Goal: Book appointment/travel/reservation

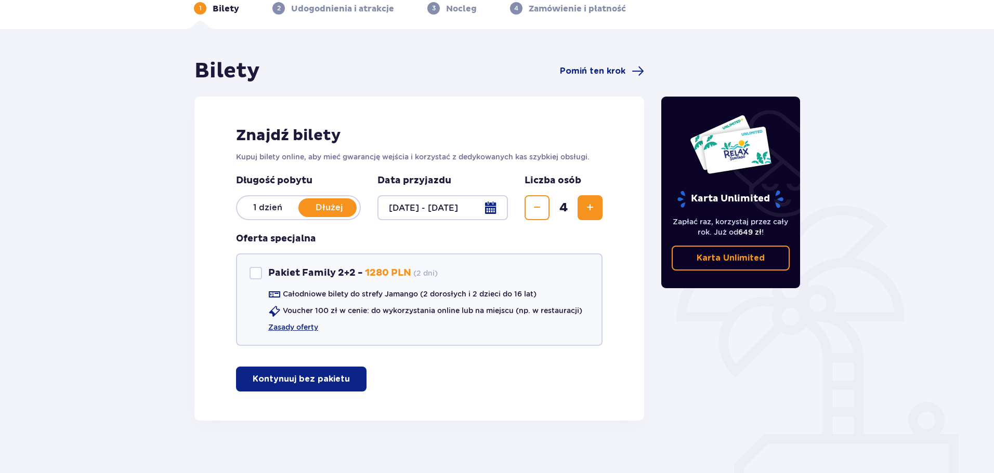
scroll to position [62, 0]
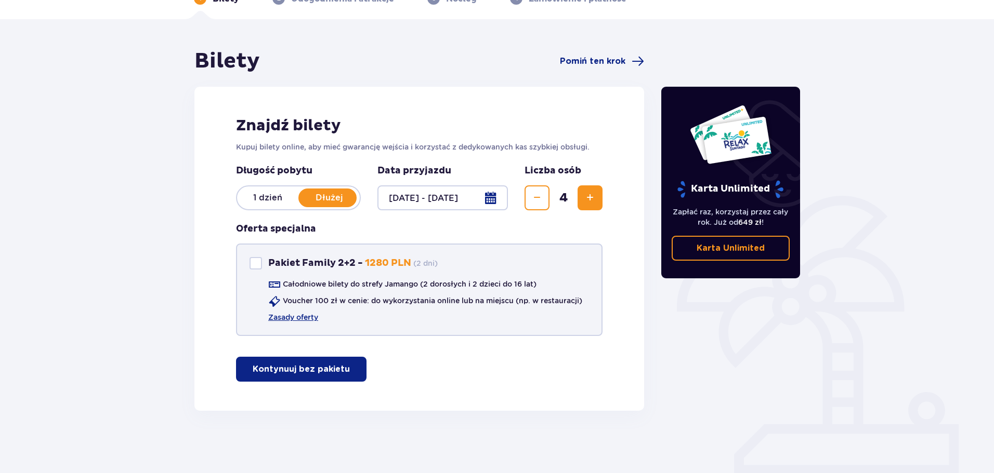
click at [258, 266] on div "Pakiet Family 2+2" at bounding box center [255, 263] width 12 height 12
checkbox input "true"
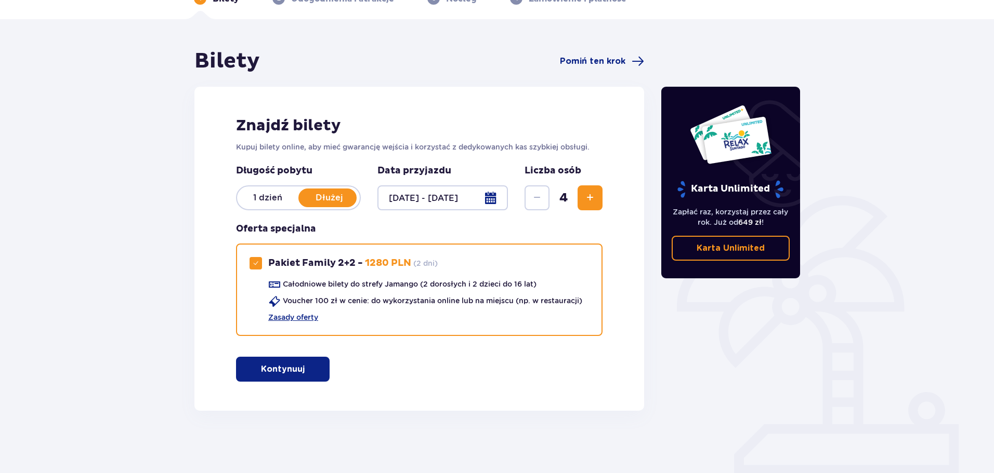
click at [286, 374] on p "Kontynuuj" at bounding box center [283, 369] width 44 height 11
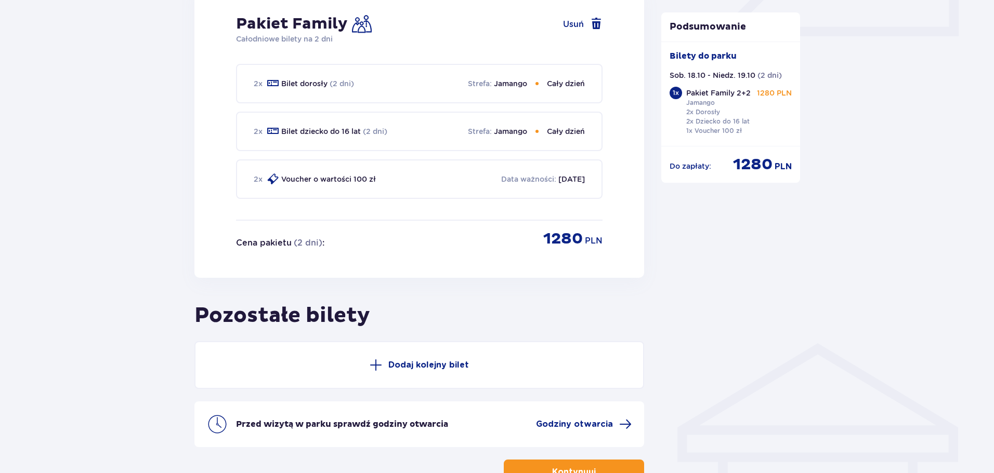
scroll to position [574, 0]
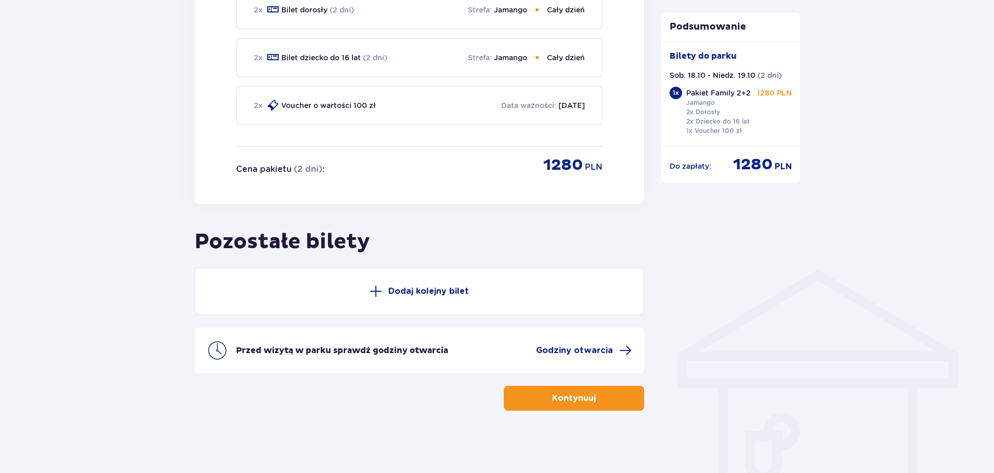
click at [598, 401] on span "button" at bounding box center [597, 398] width 12 height 12
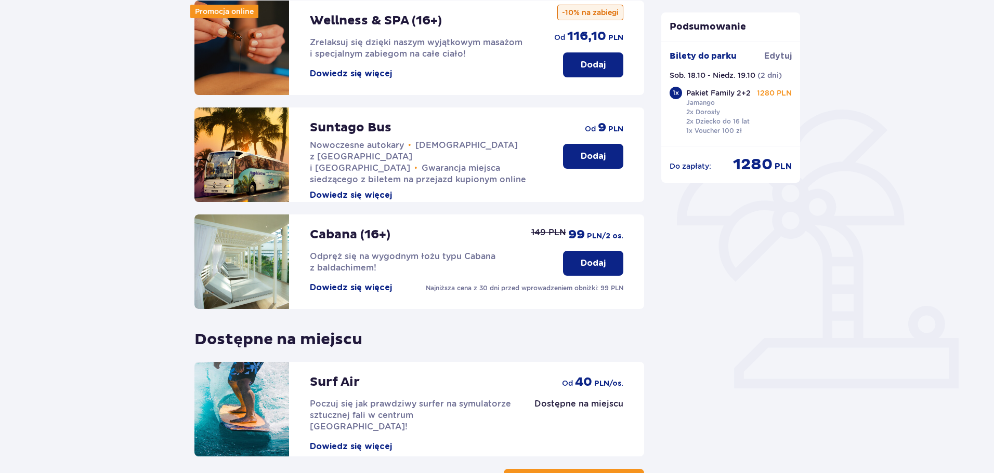
scroll to position [231, 0]
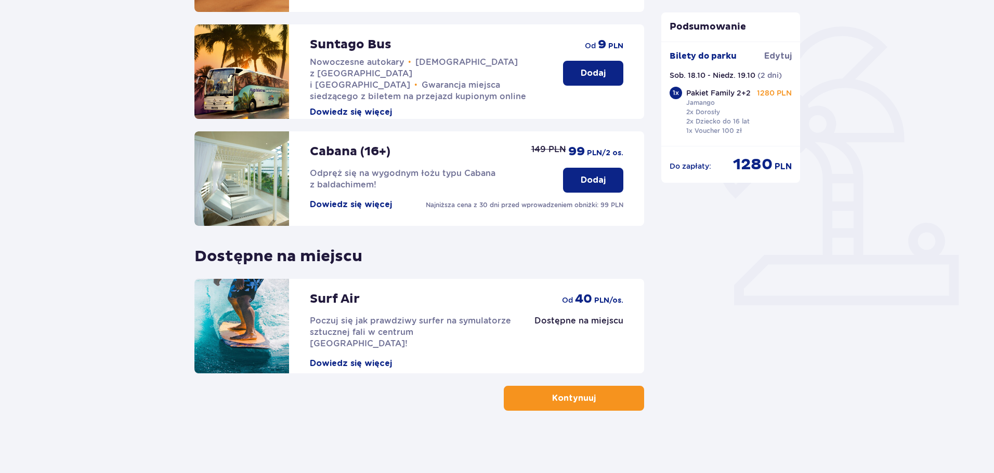
click at [640, 409] on button "Kontynuuj" at bounding box center [574, 398] width 140 height 25
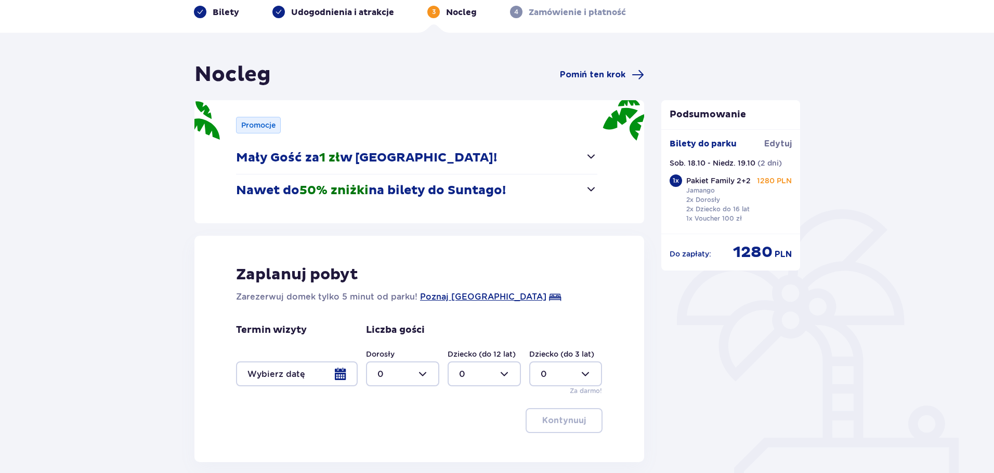
scroll to position [104, 0]
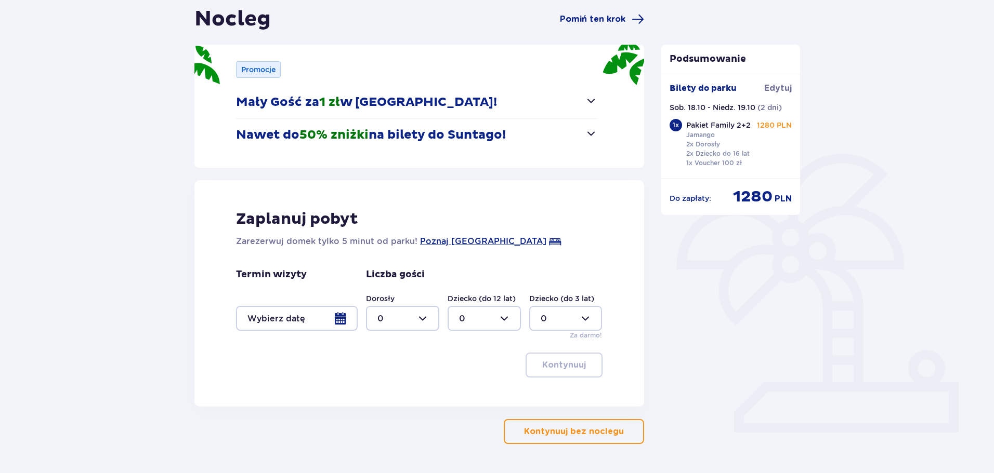
click at [590, 97] on span "button" at bounding box center [591, 101] width 12 height 12
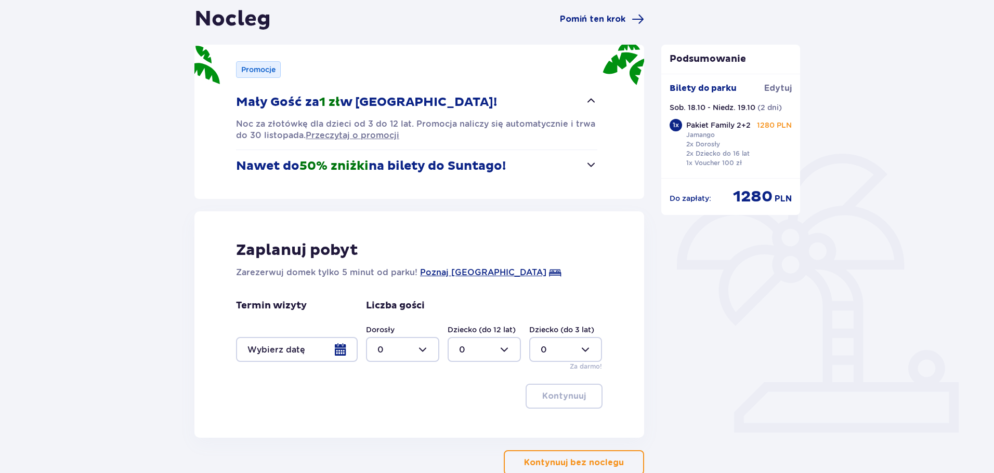
click at [337, 349] on div at bounding box center [297, 349] width 122 height 25
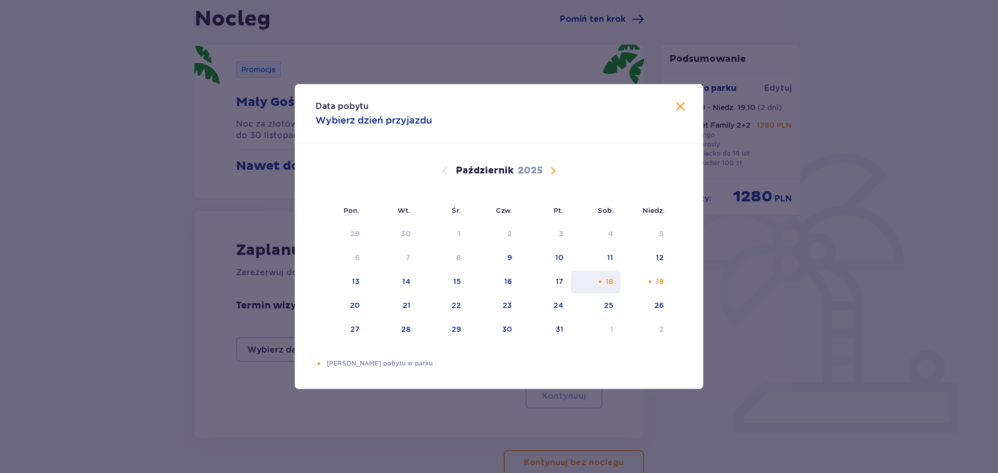
click at [610, 287] on div "18" at bounding box center [596, 282] width 50 height 23
click at [649, 287] on div "19" at bounding box center [645, 282] width 50 height 23
type input "18.10.25 - 19.10.25"
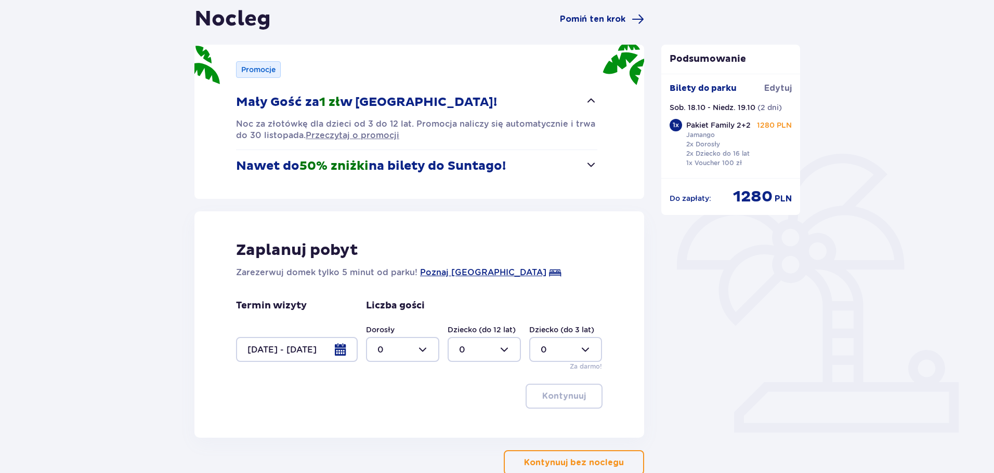
click at [429, 351] on div at bounding box center [402, 349] width 73 height 25
click at [392, 417] on span "2" at bounding box center [402, 425] width 71 height 22
type input "2"
click at [498, 350] on div at bounding box center [483, 349] width 73 height 25
click at [470, 407] on div "1" at bounding box center [484, 403] width 50 height 11
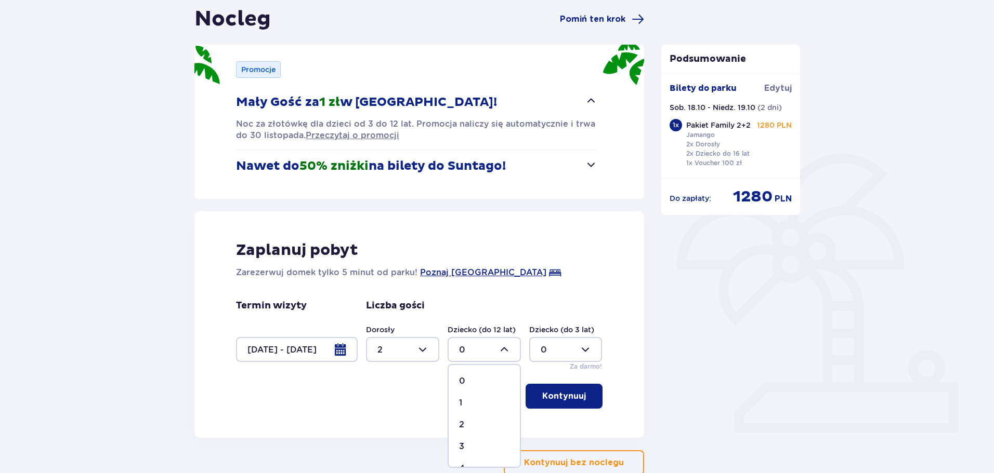
type input "1"
click at [560, 358] on div at bounding box center [565, 349] width 73 height 25
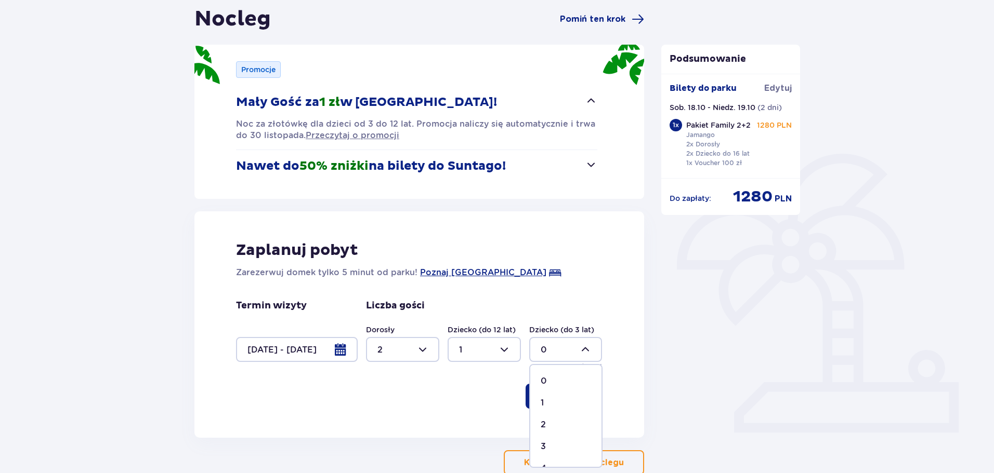
click at [549, 405] on div "1" at bounding box center [565, 403] width 50 height 11
type input "1"
click at [557, 394] on p "Kontynuuj" at bounding box center [564, 396] width 44 height 11
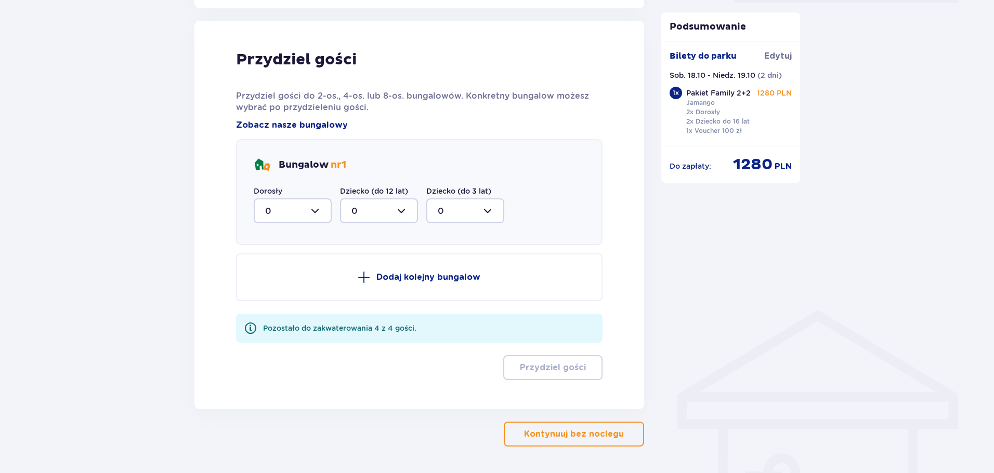
scroll to position [542, 0]
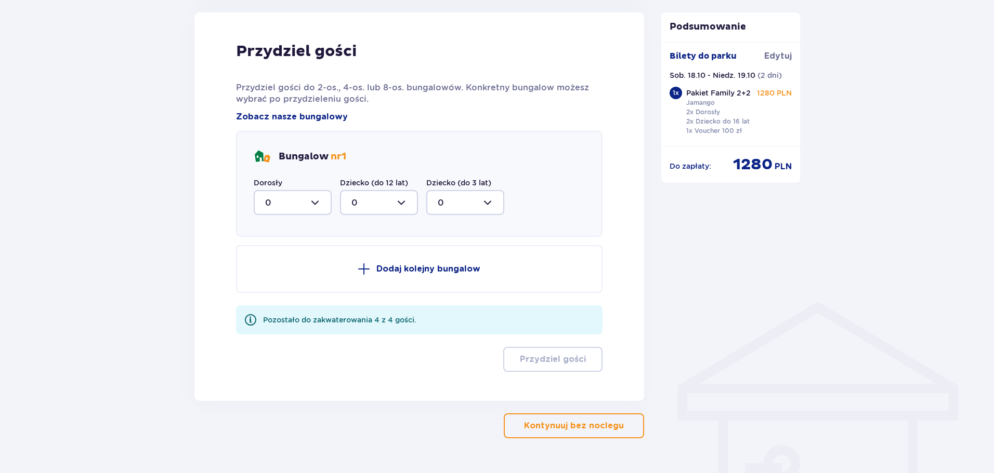
click at [275, 206] on div at bounding box center [293, 202] width 78 height 25
click at [278, 274] on div "2" at bounding box center [292, 277] width 55 height 11
type input "2"
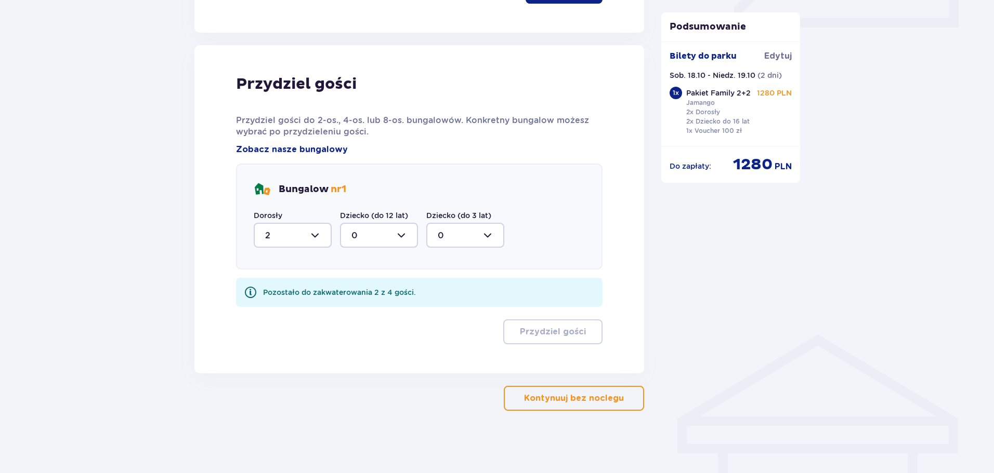
click at [389, 242] on div at bounding box center [379, 235] width 78 height 25
click at [378, 287] on div "1" at bounding box center [378, 288] width 55 height 11
type input "1"
click at [457, 235] on div at bounding box center [465, 235] width 78 height 25
click at [458, 286] on div "1" at bounding box center [465, 288] width 55 height 11
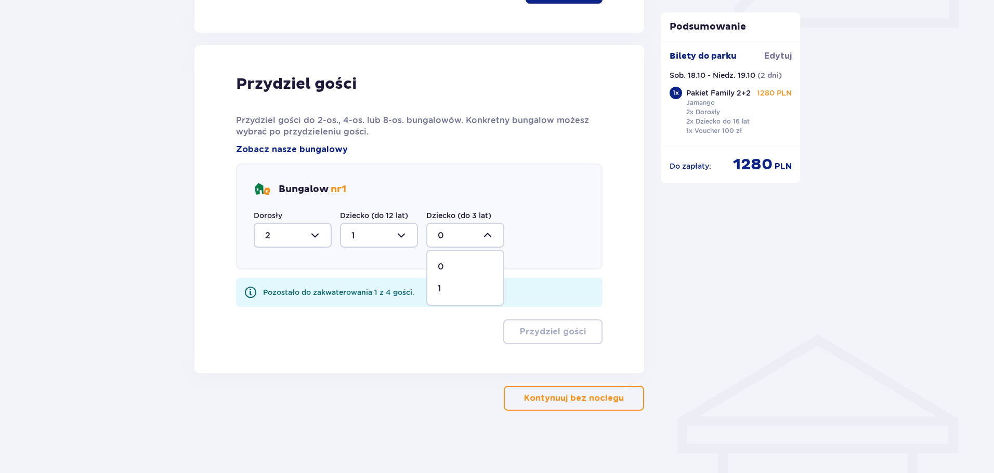
type input "1"
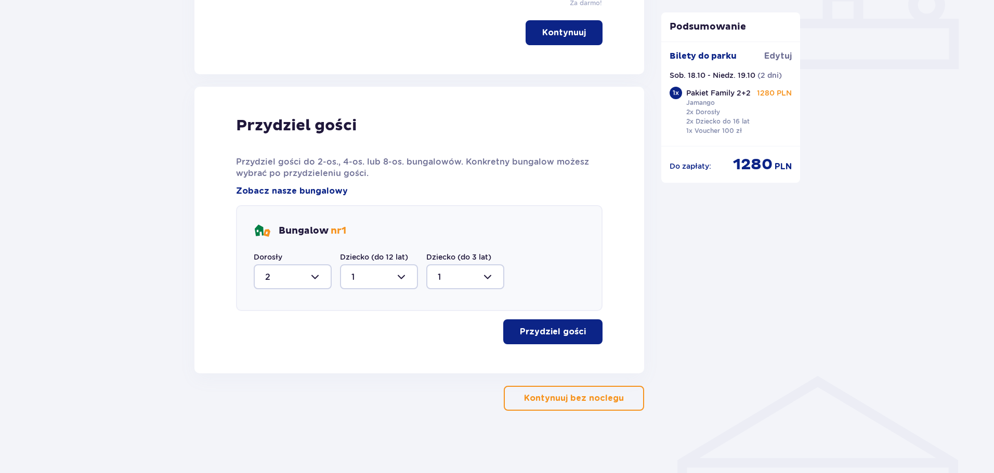
click at [546, 332] on p "Przydziel gości" at bounding box center [553, 331] width 66 height 11
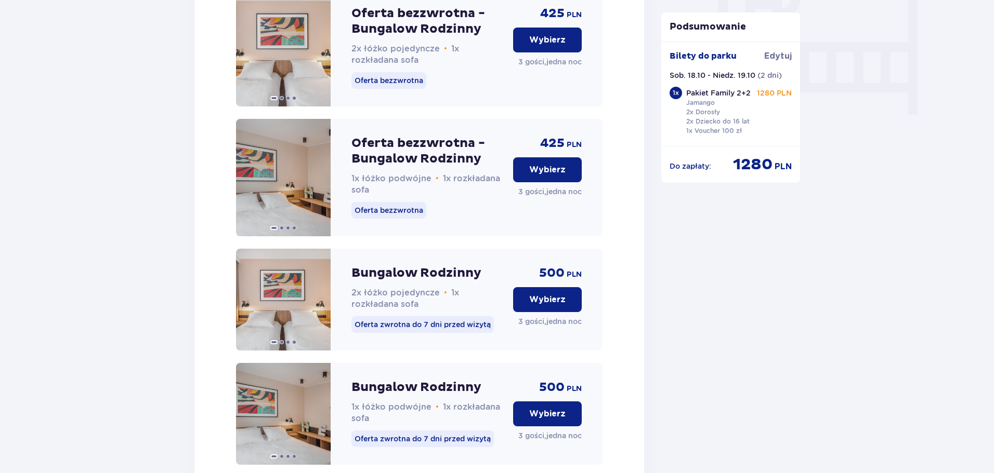
scroll to position [1049, 0]
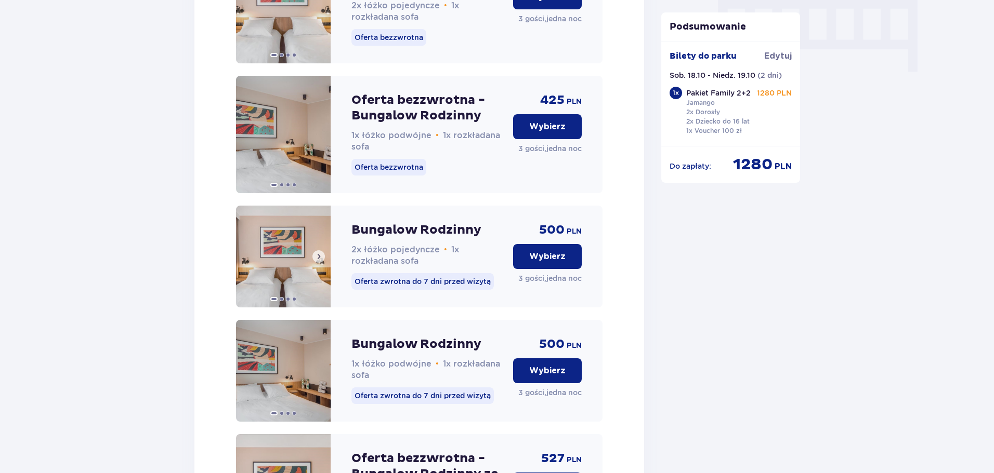
click at [321, 261] on span at bounding box center [318, 257] width 8 height 8
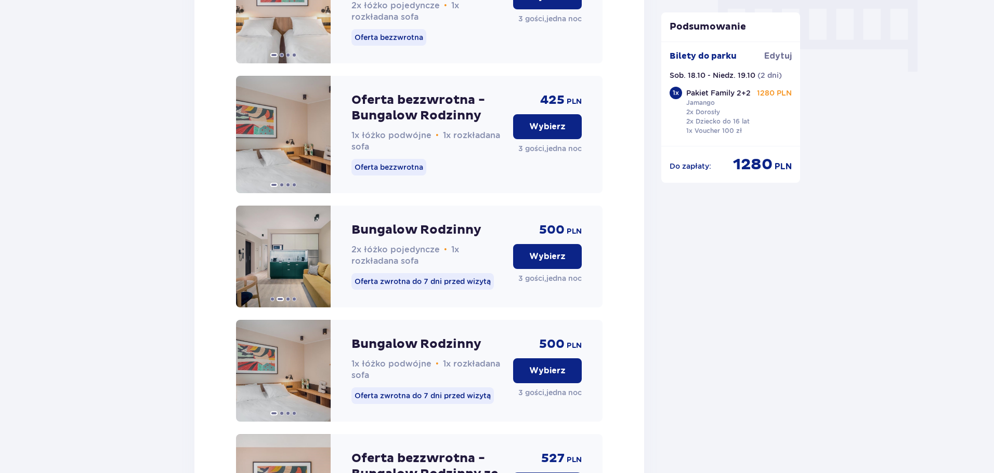
click at [321, 261] on span at bounding box center [318, 257] width 8 height 8
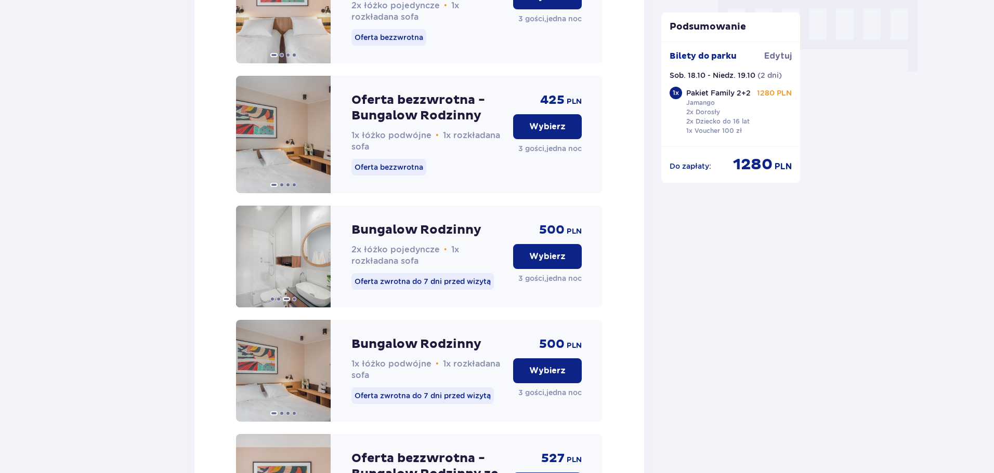
click at [321, 261] on span at bounding box center [318, 257] width 8 height 8
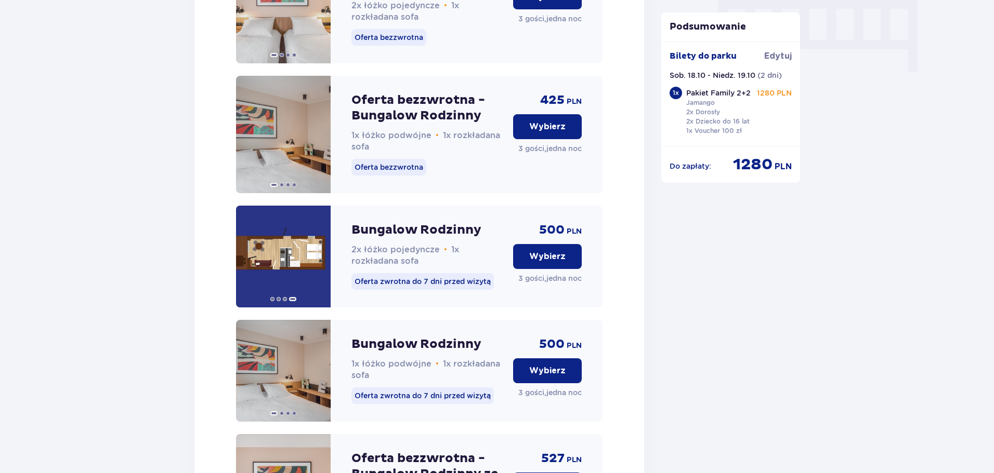
click at [321, 269] on img at bounding box center [283, 257] width 95 height 102
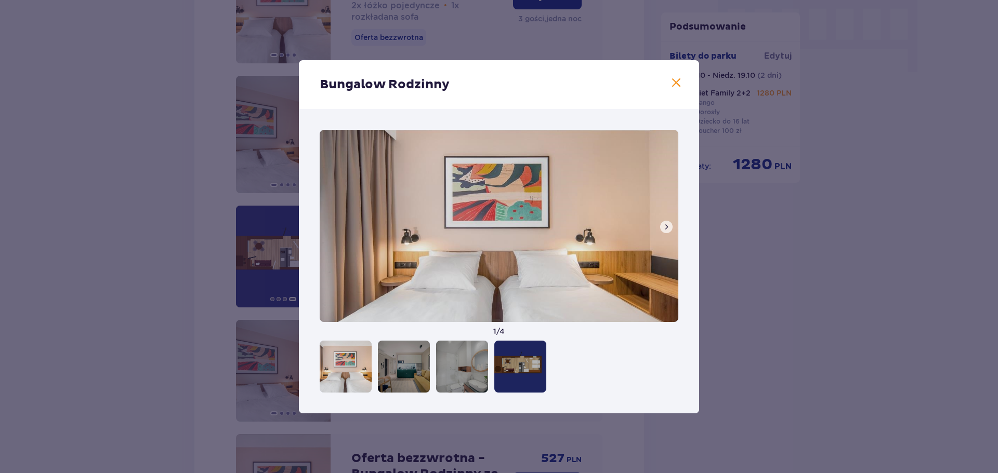
click at [666, 231] on span at bounding box center [666, 227] width 8 height 8
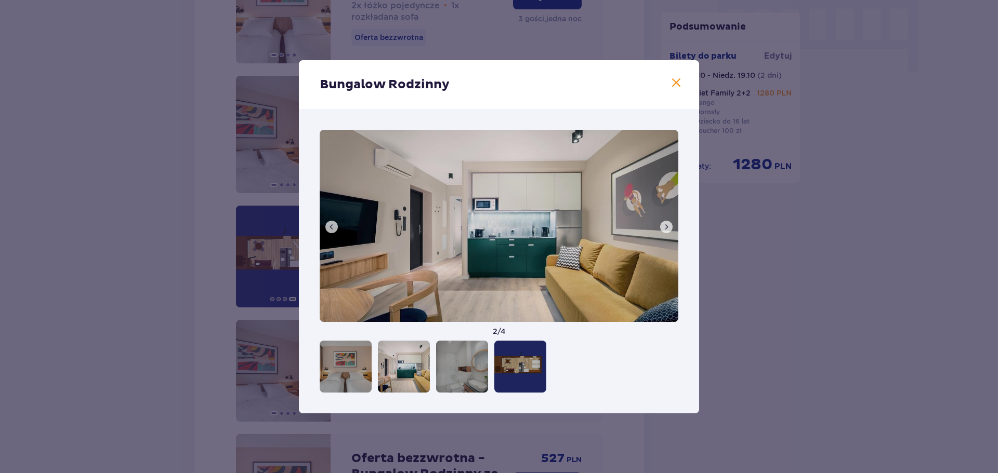
click at [666, 231] on span at bounding box center [666, 227] width 8 height 8
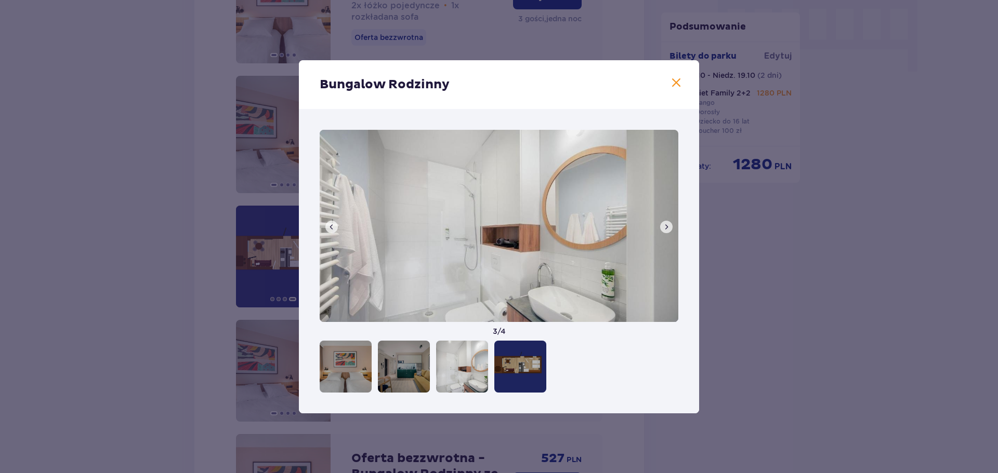
click at [666, 230] on span at bounding box center [666, 227] width 8 height 8
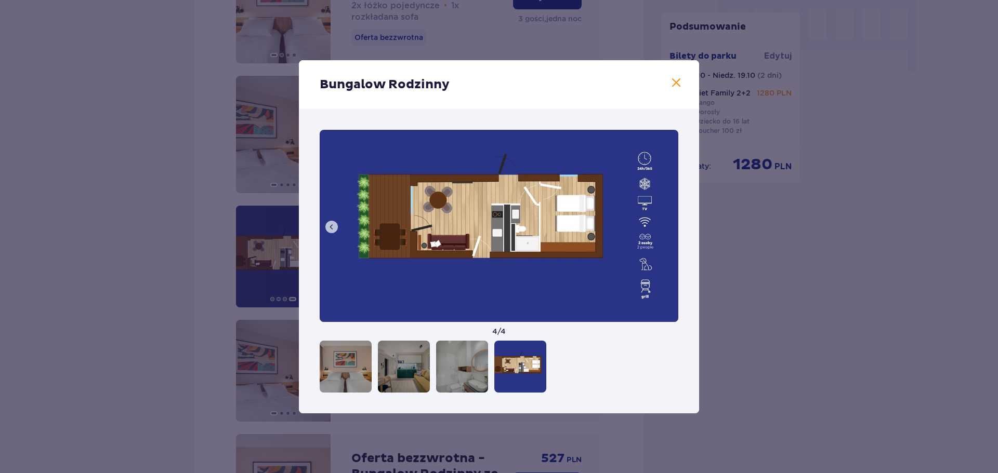
click at [777, 312] on div "Bungalow Rodzinny 4 / 4" at bounding box center [499, 236] width 998 height 473
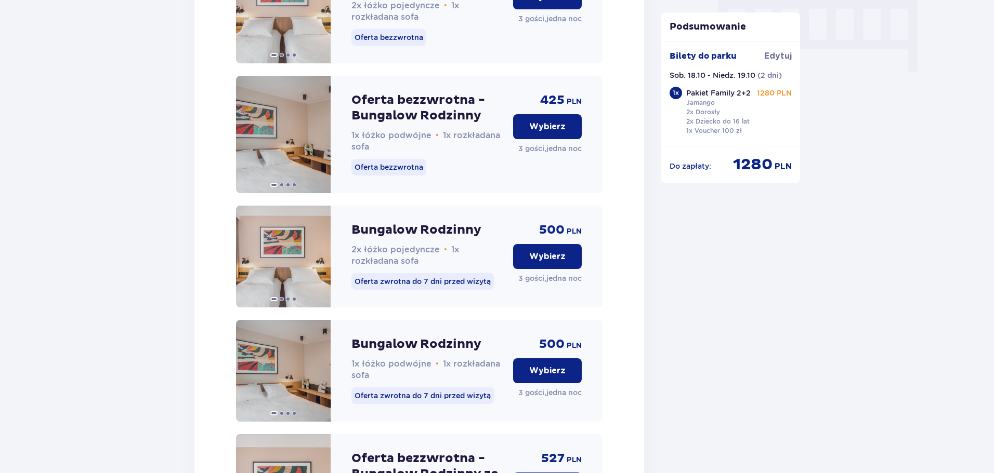
click at [577, 268] on button "Wybierz" at bounding box center [547, 256] width 69 height 25
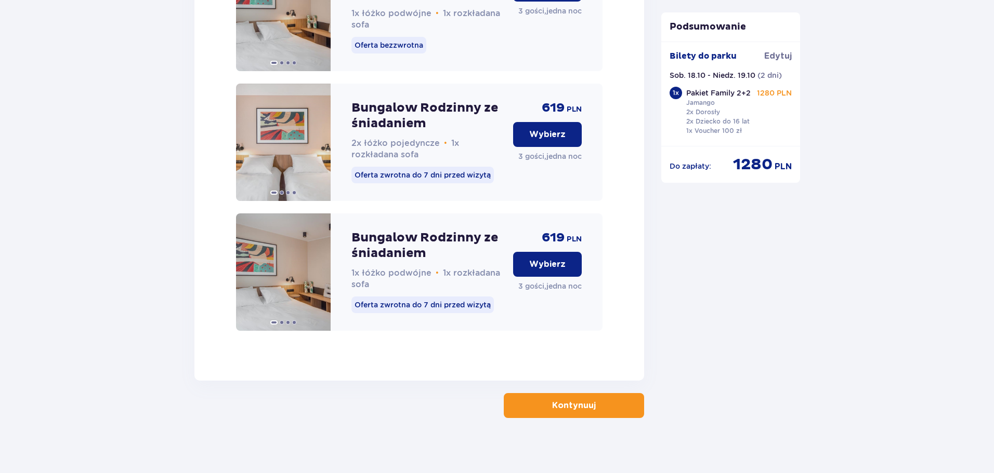
scroll to position [1709, 0]
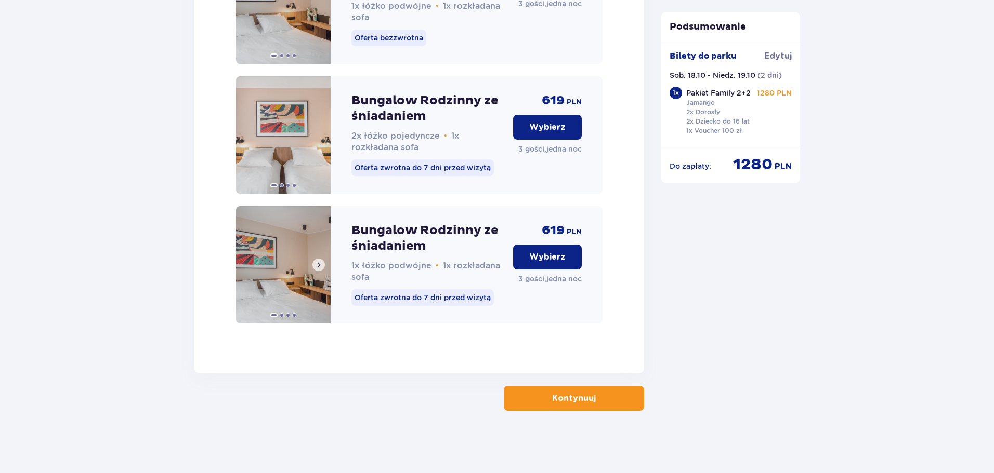
click at [321, 264] on span at bounding box center [318, 265] width 8 height 8
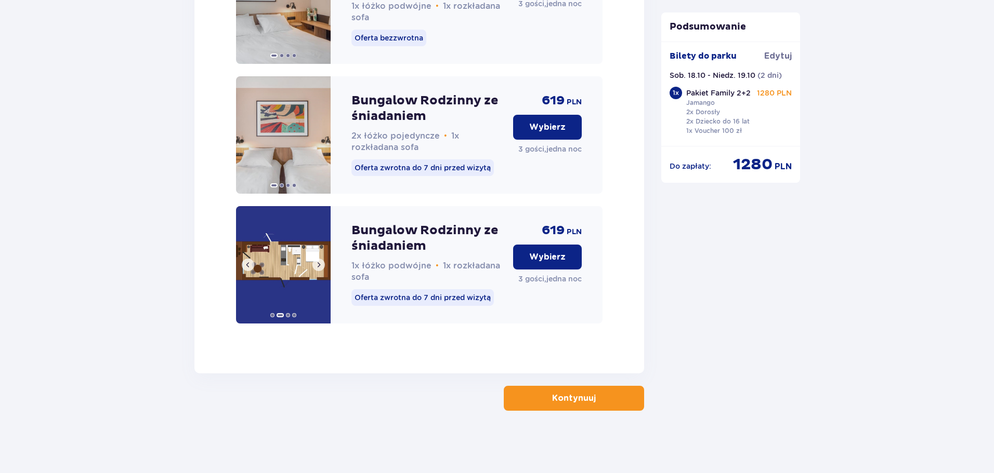
click at [321, 264] on span at bounding box center [318, 265] width 8 height 8
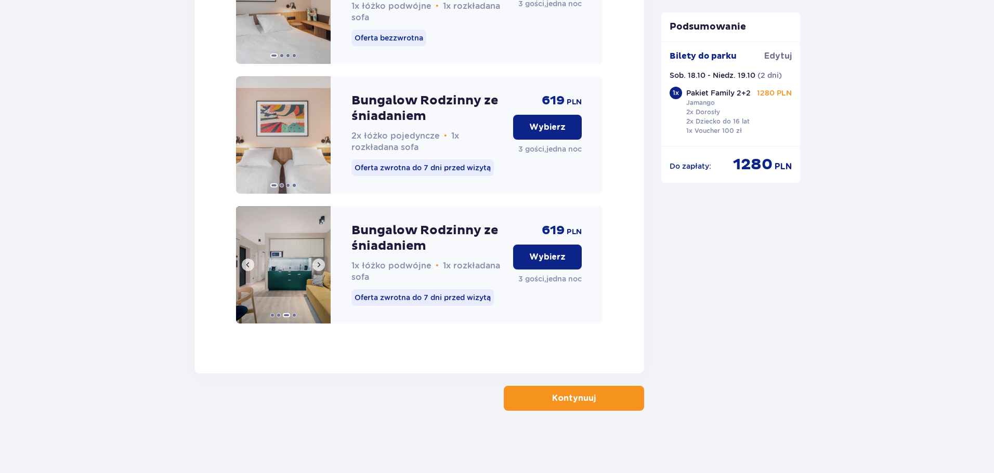
click at [321, 264] on span at bounding box center [318, 265] width 8 height 8
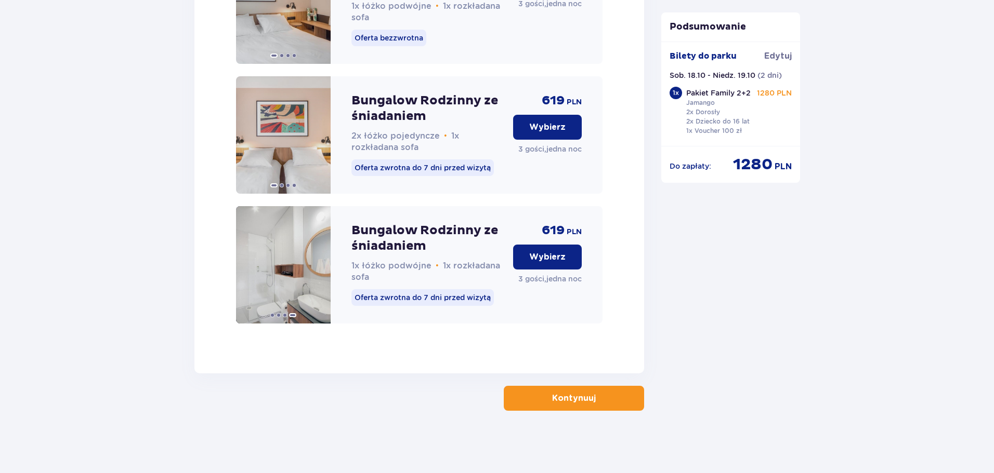
click at [562, 266] on button "Wybierz" at bounding box center [547, 257] width 69 height 25
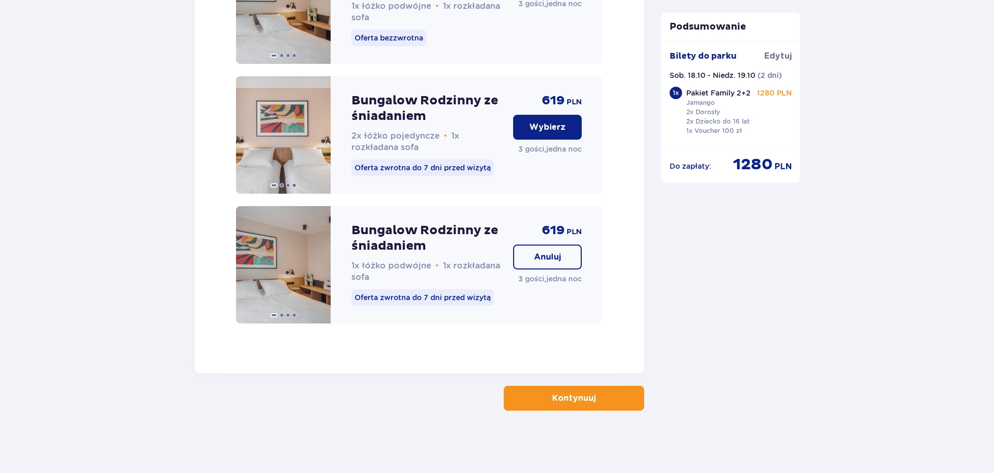
click at [591, 389] on button "Kontynuuj" at bounding box center [574, 398] width 140 height 25
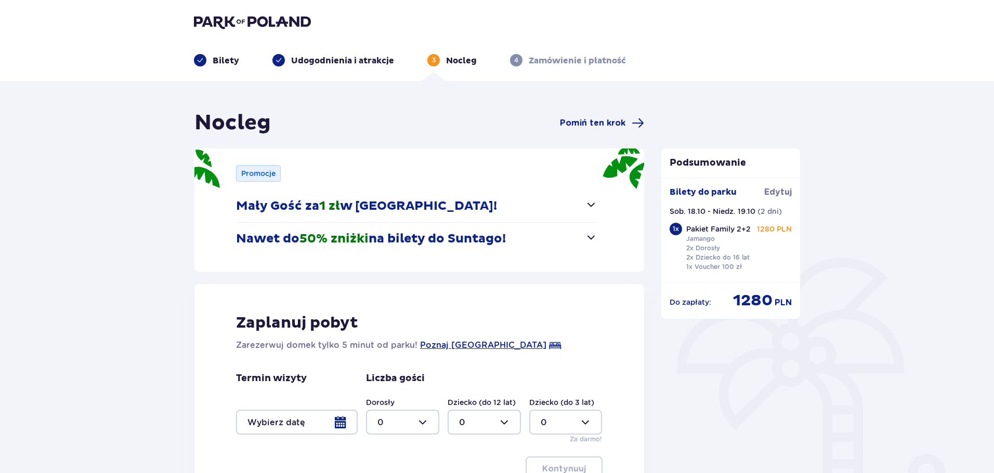
type input "0"
click at [275, 26] on img at bounding box center [252, 22] width 117 height 15
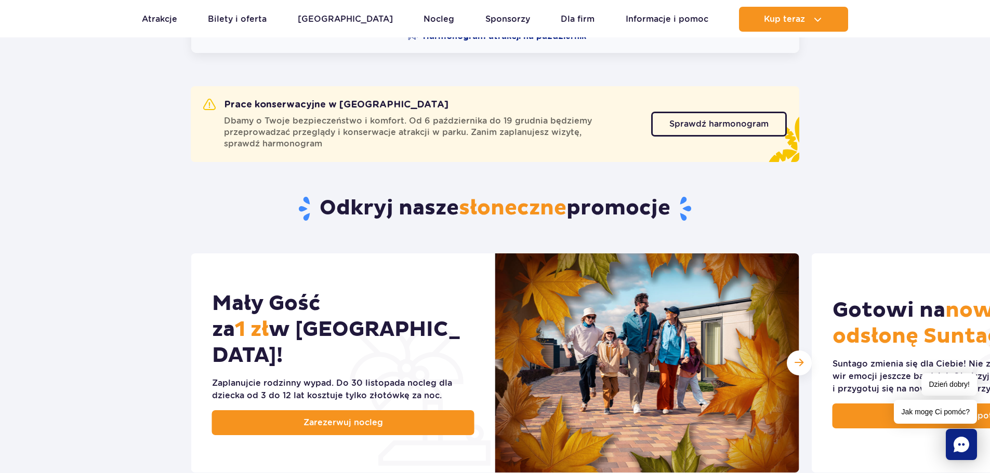
scroll to position [468, 0]
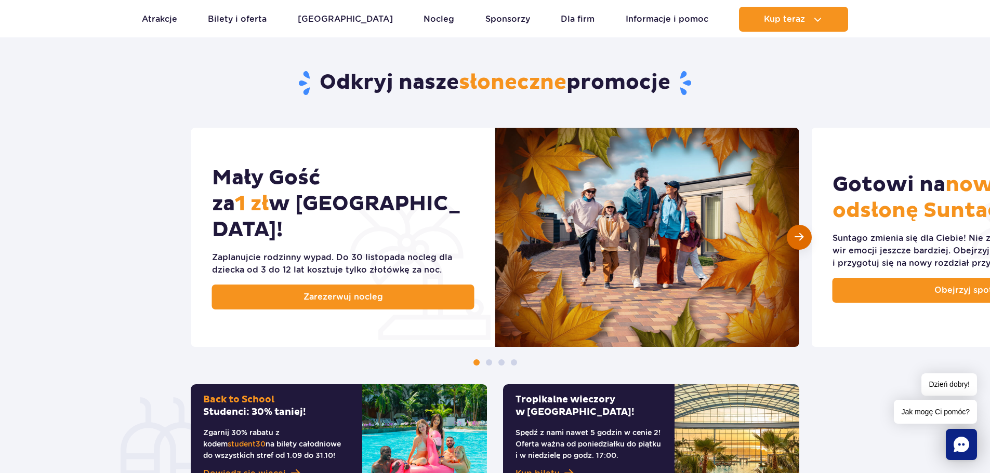
click at [801, 241] on span "Następny slajd" at bounding box center [799, 237] width 9 height 10
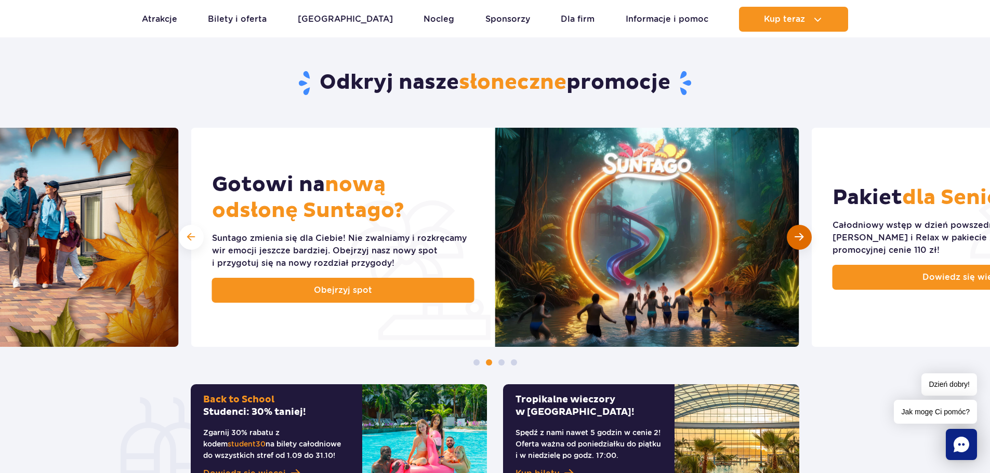
click at [801, 241] on span "Następny slajd" at bounding box center [799, 237] width 9 height 10
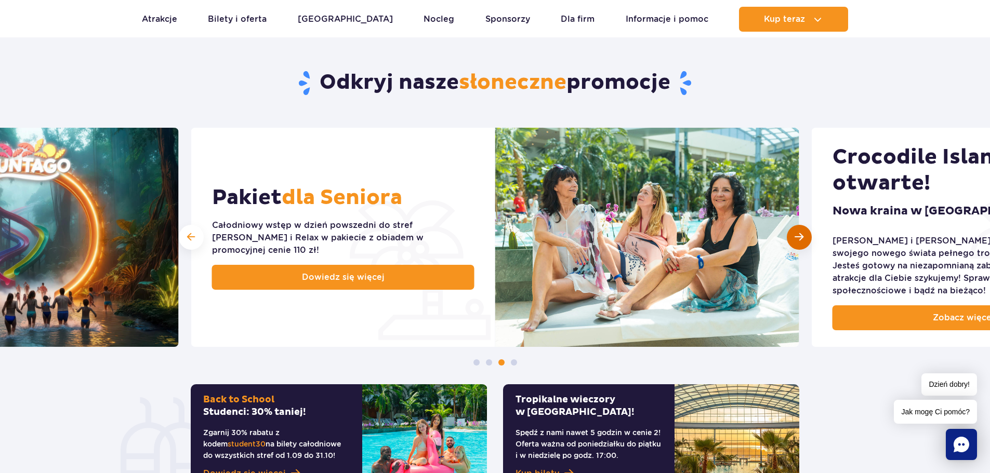
click at [801, 241] on span "Następny slajd" at bounding box center [799, 237] width 9 height 10
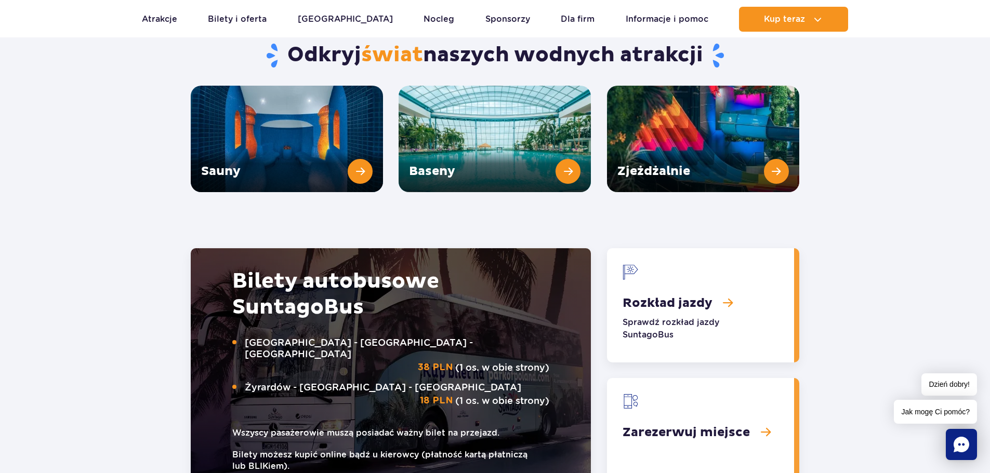
scroll to position [1299, 0]
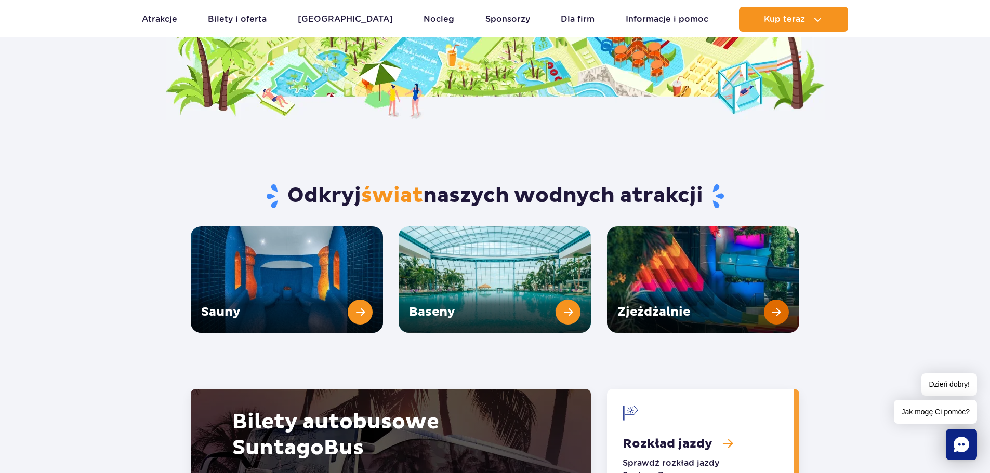
click at [777, 286] on link "Zjeżdżalnie" at bounding box center [703, 280] width 192 height 107
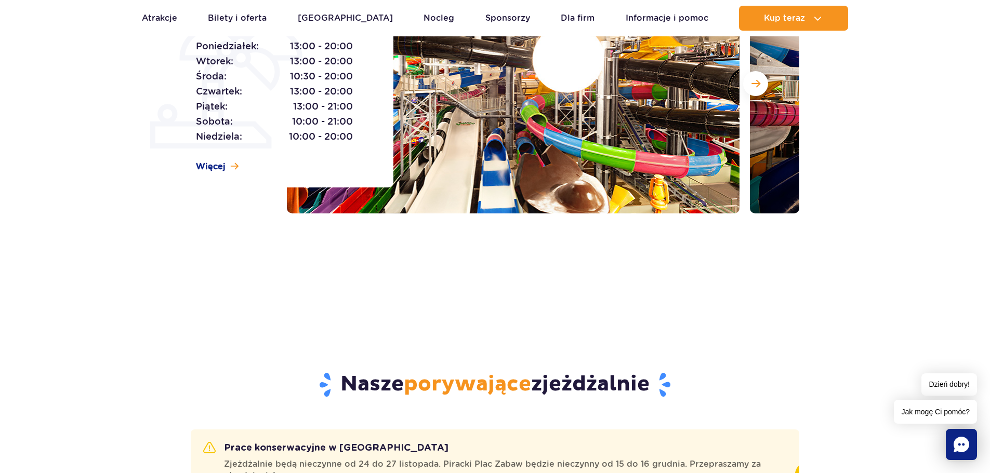
scroll to position [104, 0]
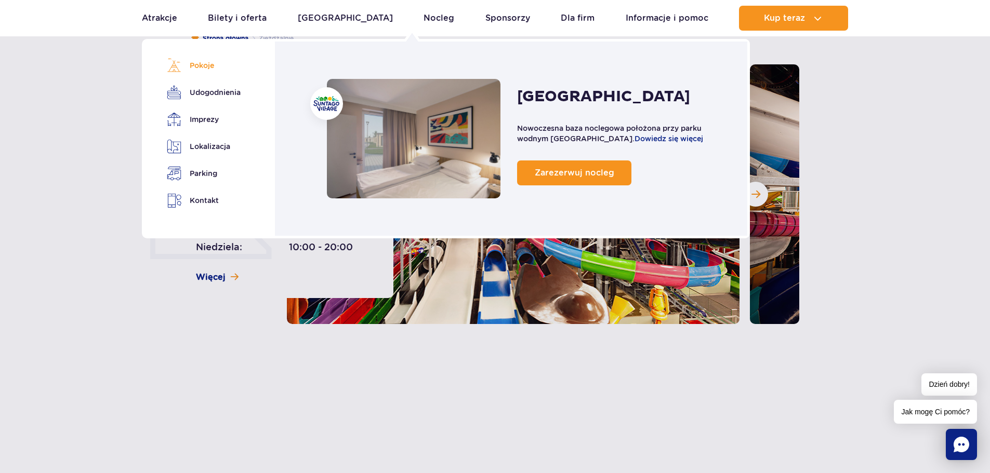
click at [192, 68] on link "Pokoje" at bounding box center [202, 65] width 70 height 15
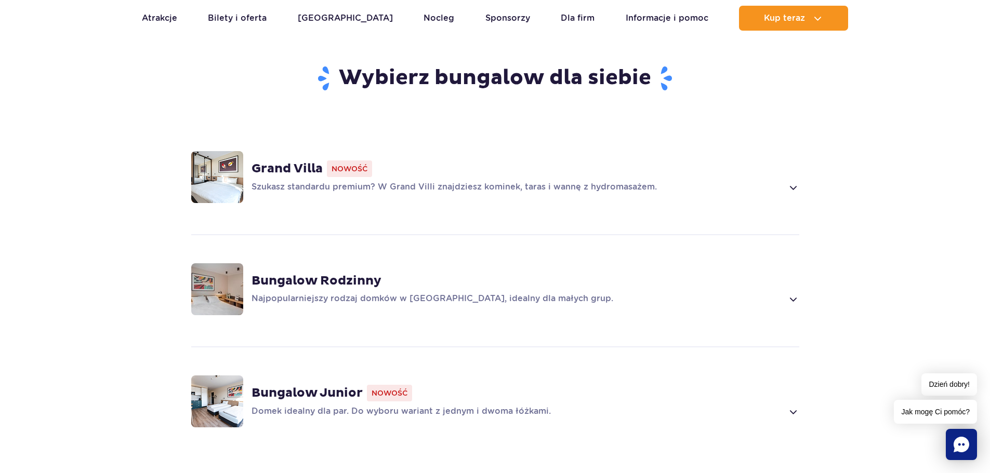
click at [222, 183] on img at bounding box center [217, 177] width 52 height 52
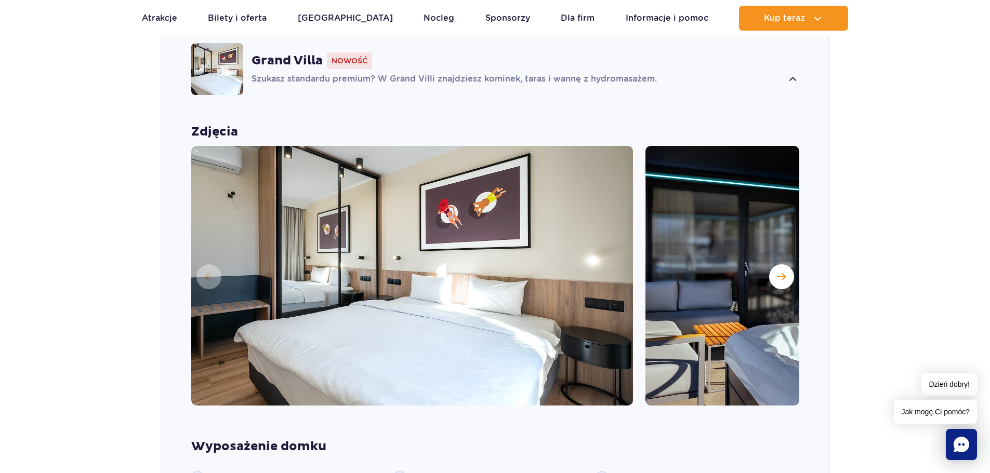
scroll to position [867, 0]
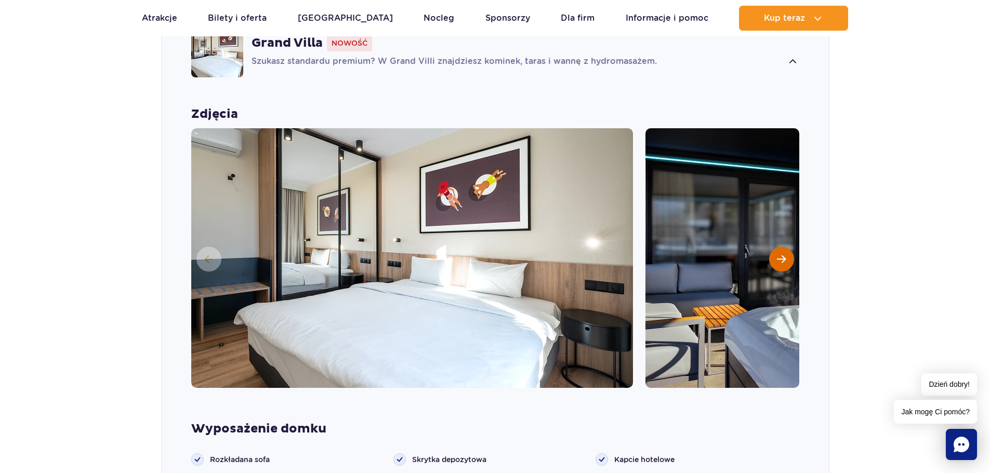
click at [777, 261] on span "Następny slajd" at bounding box center [781, 259] width 9 height 9
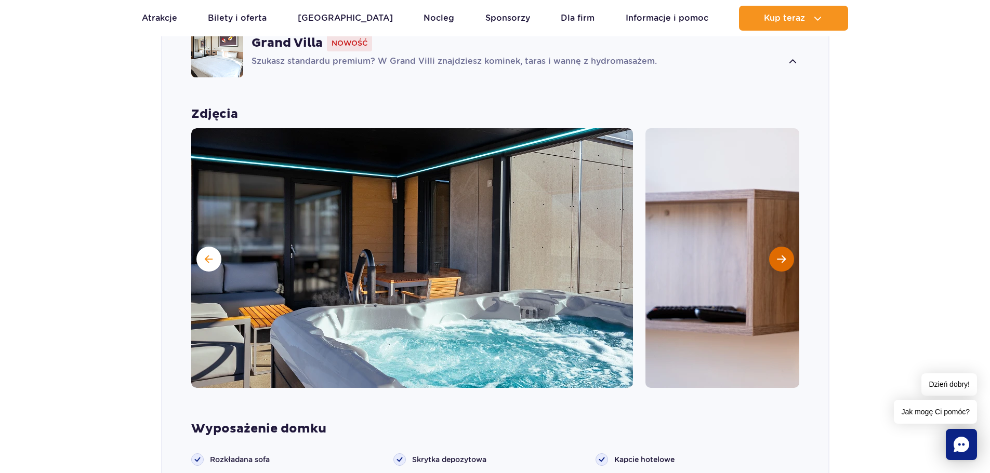
click at [777, 261] on span "Następny slajd" at bounding box center [781, 259] width 9 height 9
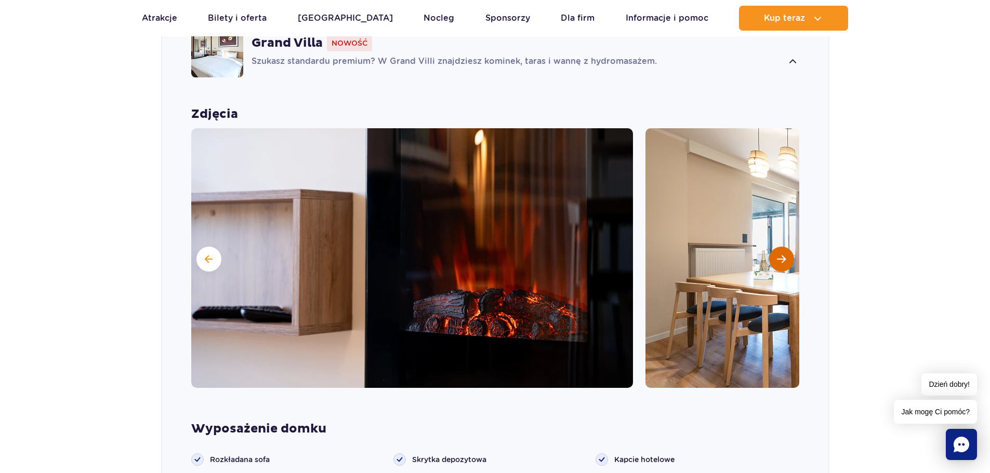
click at [777, 261] on span "Następny slajd" at bounding box center [781, 259] width 9 height 9
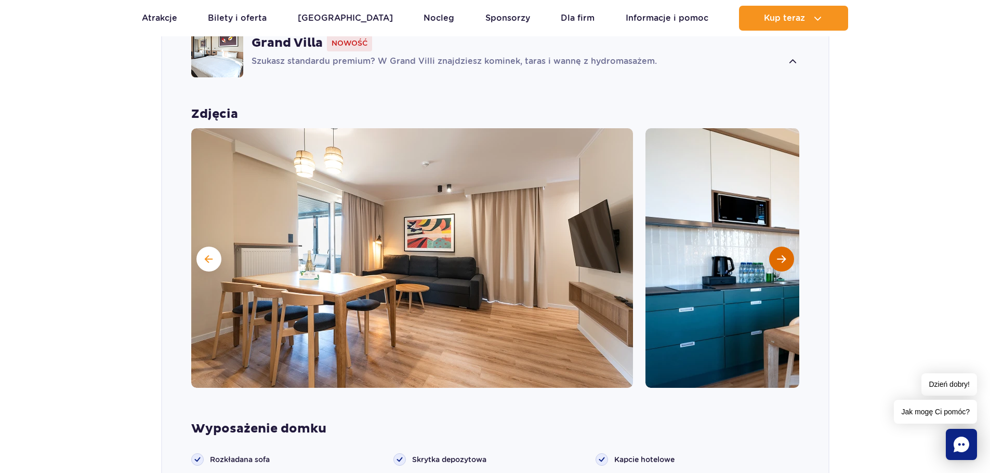
click at [777, 261] on span "Następny slajd" at bounding box center [781, 259] width 9 height 9
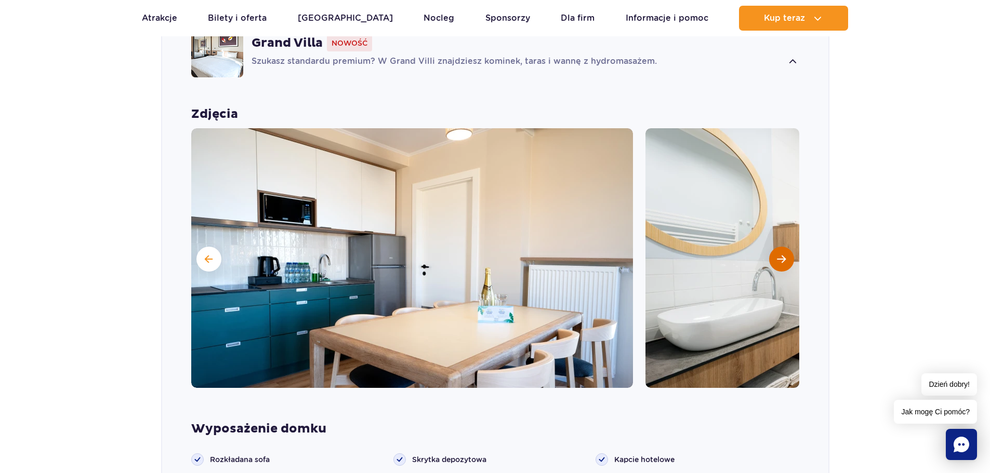
click at [777, 261] on span "Następny slajd" at bounding box center [781, 259] width 9 height 9
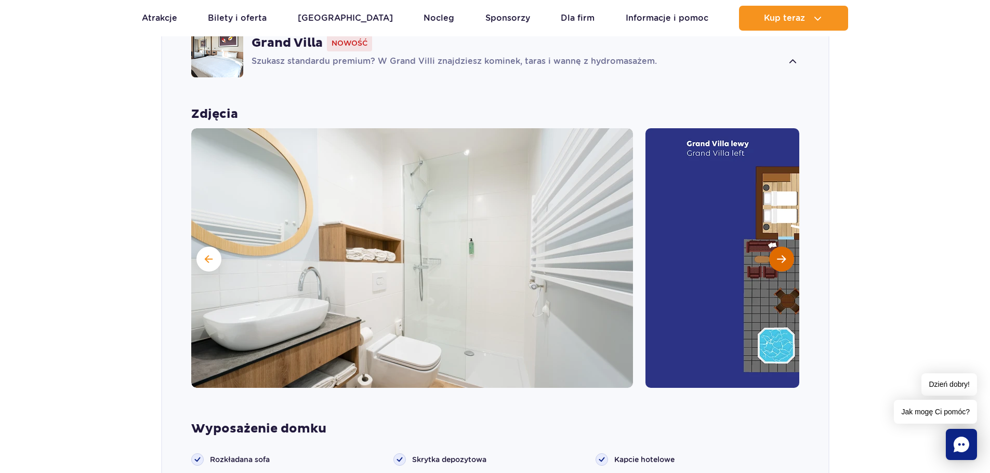
click at [777, 261] on span "Następny slajd" at bounding box center [781, 259] width 9 height 9
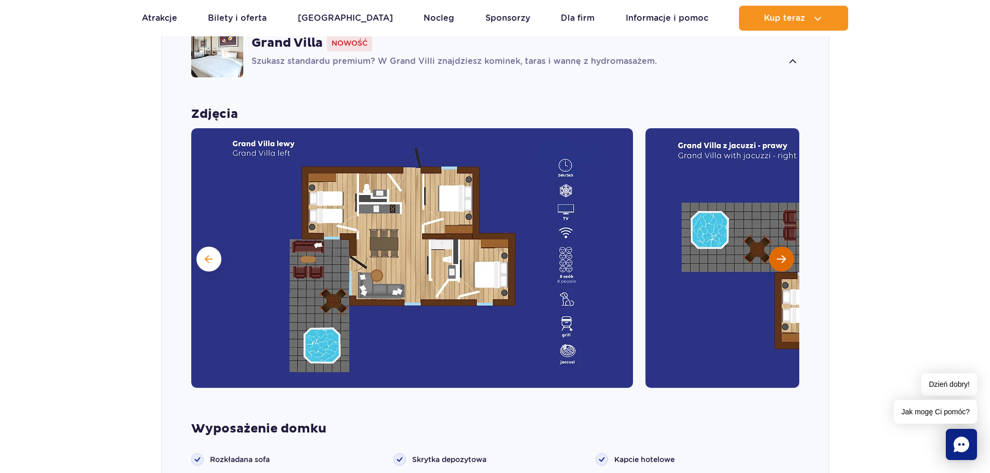
click at [777, 261] on span "Następny slajd" at bounding box center [781, 259] width 9 height 9
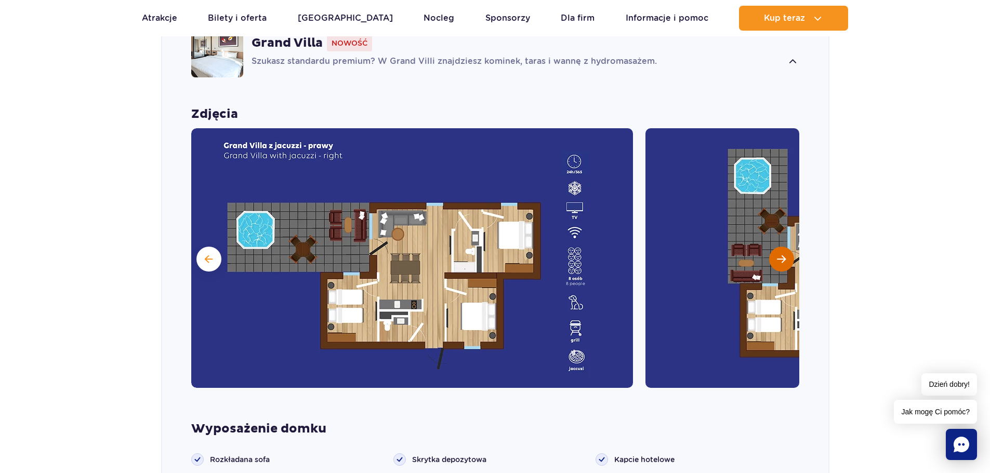
click at [777, 261] on span "Następny slajd" at bounding box center [781, 259] width 9 height 9
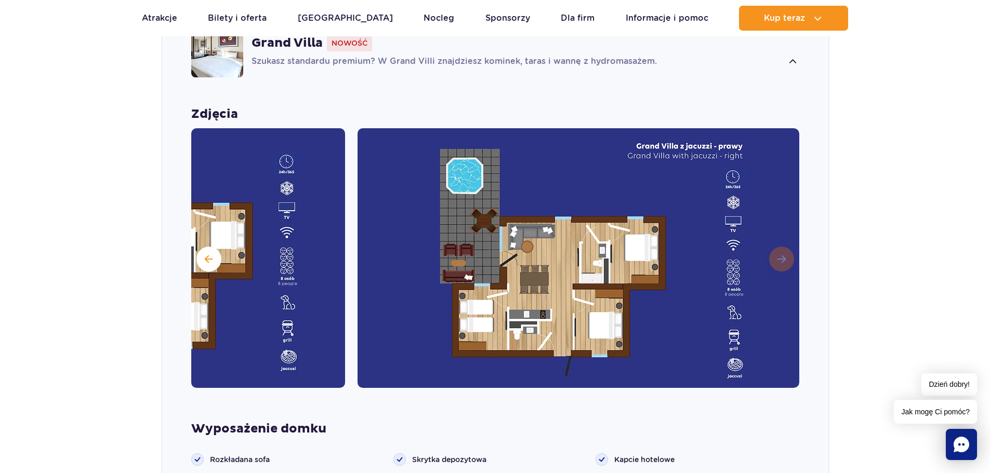
click at [777, 261] on img at bounding box center [579, 258] width 442 height 260
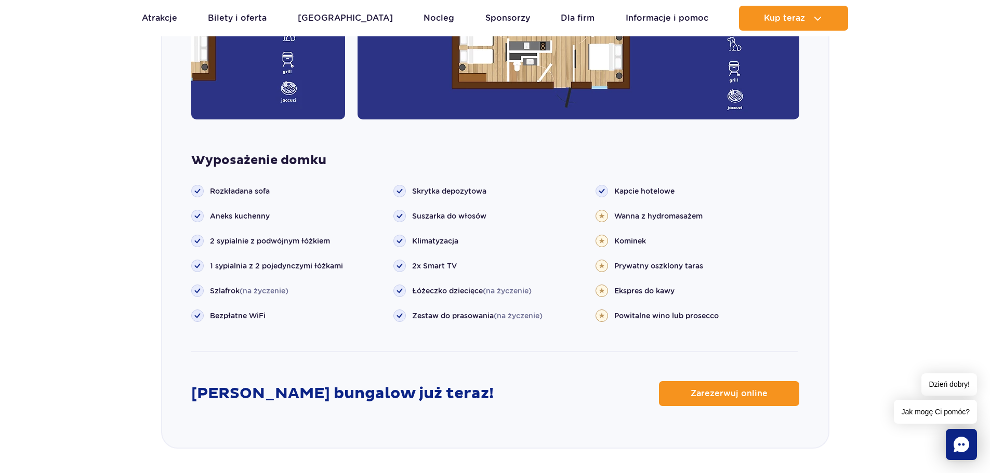
scroll to position [1231, 0]
